Goal: Information Seeking & Learning: Learn about a topic

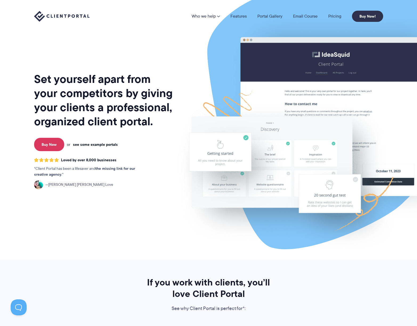
click at [104, 146] on link "see some example portals" at bounding box center [95, 144] width 45 height 5
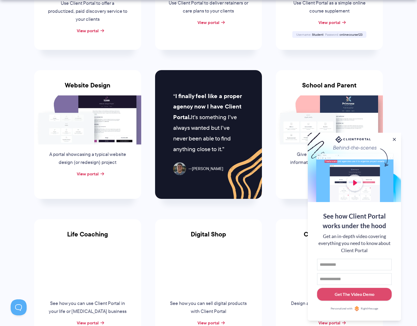
scroll to position [217, 0]
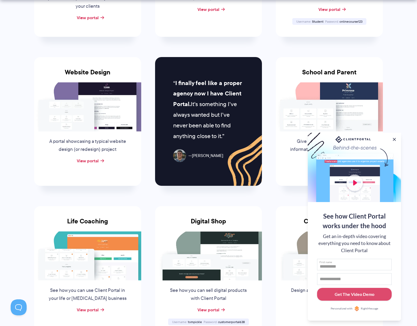
click at [325, 265] on input "First name" at bounding box center [354, 265] width 75 height 12
type input "***"
type input "*"
type input "**********"
click at [332, 294] on button "Get The Video Demo" at bounding box center [354, 294] width 75 height 13
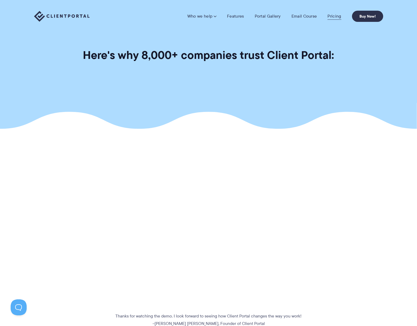
click at [334, 17] on link "Pricing" at bounding box center [335, 16] width 14 height 5
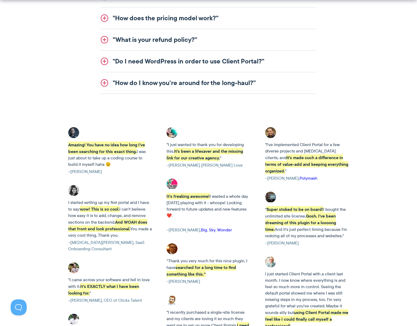
scroll to position [772, 0]
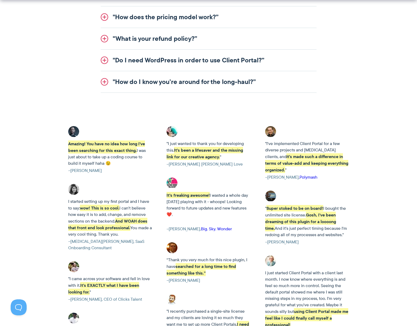
click at [149, 62] on link ""Do I need WordPress in order to use Client Portal?”" at bounding box center [209, 60] width 216 height 21
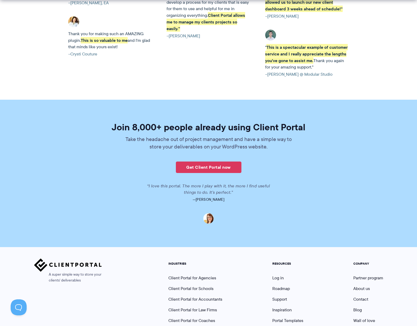
scroll to position [1174, 0]
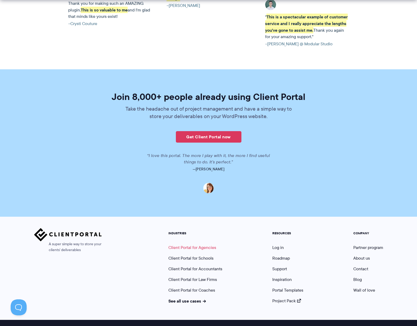
click at [205, 245] on link "Client Portal for Agencies" at bounding box center [193, 248] width 48 height 6
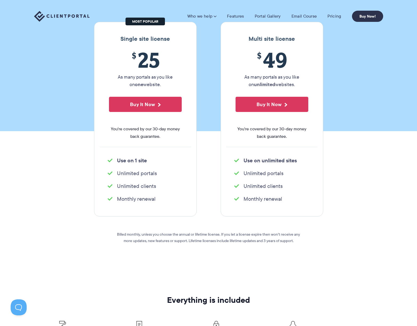
scroll to position [0, 0]
